Goal: Task Accomplishment & Management: Manage account settings

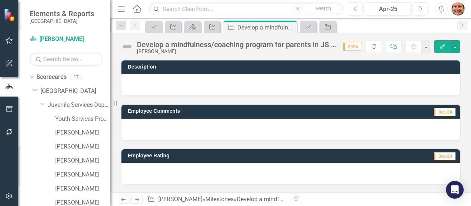
scroll to position [79, 0]
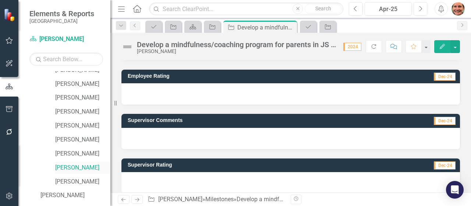
click at [70, 167] on link "[PERSON_NAME]" at bounding box center [82, 167] width 55 height 8
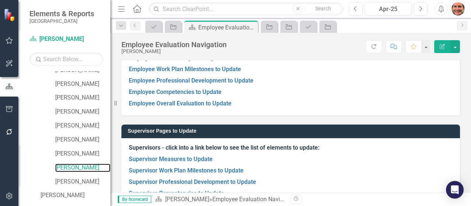
scroll to position [82, 0]
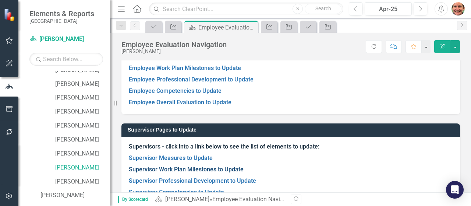
click at [222, 167] on link "Supervisor Work Plan Milestones to Update" at bounding box center [186, 169] width 115 height 7
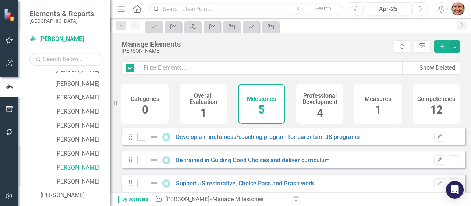
checkbox input "false"
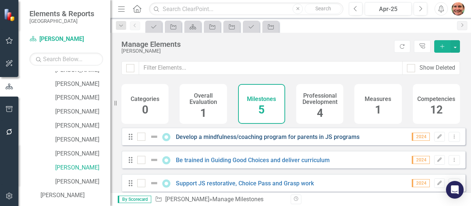
click at [278, 140] on link "Develop a mindfulness/coaching program for parents in JS programs" at bounding box center [268, 136] width 184 height 7
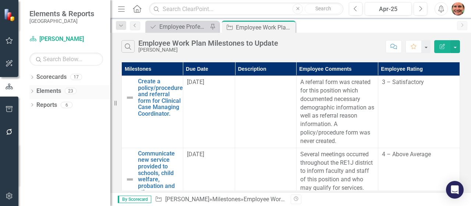
click at [34, 90] on icon "Dropdown" at bounding box center [31, 92] width 5 height 4
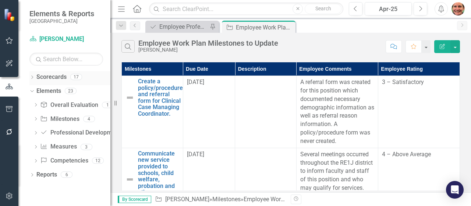
click at [31, 76] on icon "Dropdown" at bounding box center [31, 78] width 5 height 4
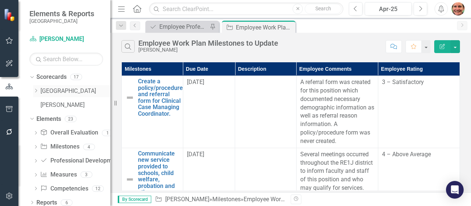
click at [37, 90] on icon "Dropdown" at bounding box center [36, 90] width 6 height 4
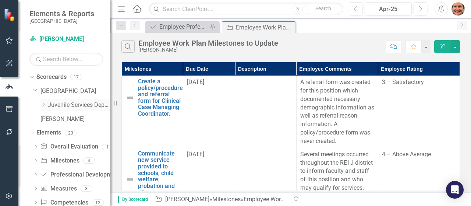
click at [42, 103] on icon "Dropdown" at bounding box center [43, 104] width 6 height 4
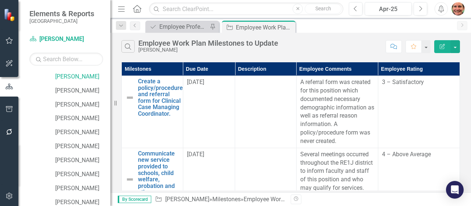
scroll to position [99, 0]
click at [61, 187] on link "[PERSON_NAME]" at bounding box center [82, 187] width 55 height 8
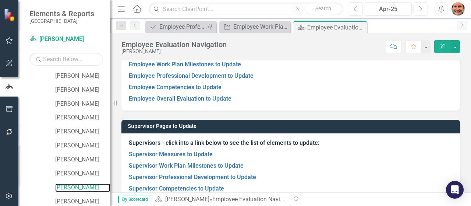
scroll to position [86, 0]
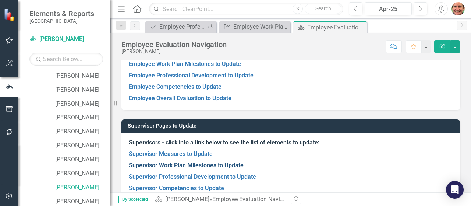
click at [191, 164] on link "Supervisor Work Plan Milestones to Update" at bounding box center [186, 165] width 115 height 7
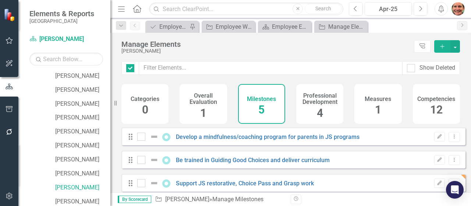
checkbox input "false"
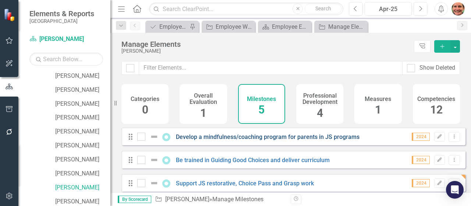
click at [216, 140] on link "Develop a mindfulness/coaching program for parents in JS programs" at bounding box center [268, 136] width 184 height 7
